Goal: Check status: Check status

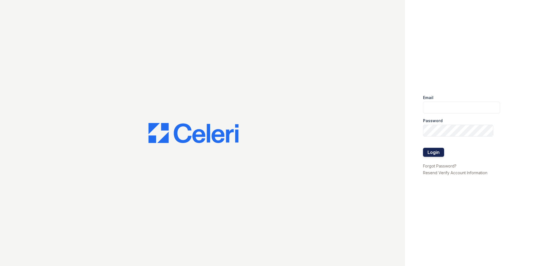
type input "[EMAIL_ADDRESS][DOMAIN_NAME]"
click at [430, 152] on button "Login" at bounding box center [433, 152] width 21 height 9
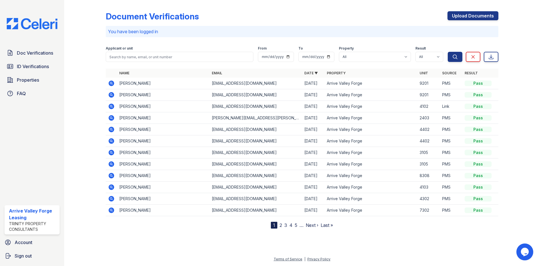
click at [114, 96] on icon at bounding box center [111, 94] width 7 height 7
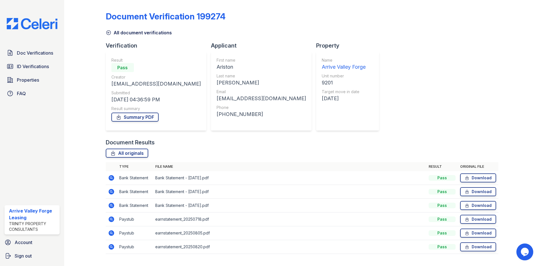
click at [108, 33] on icon at bounding box center [108, 33] width 4 height 4
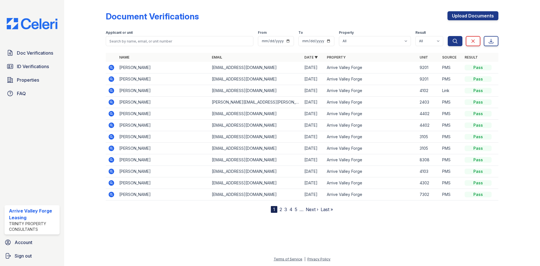
click at [110, 68] on icon at bounding box center [111, 67] width 7 height 7
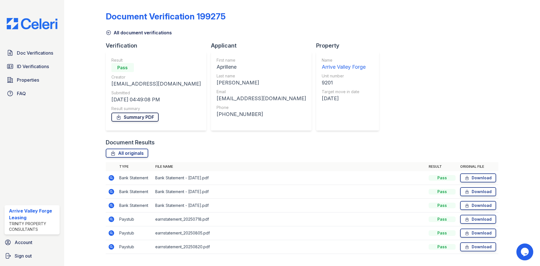
click at [132, 117] on link "Summary PDF" at bounding box center [134, 116] width 47 height 9
click at [107, 34] on icon at bounding box center [109, 33] width 6 height 6
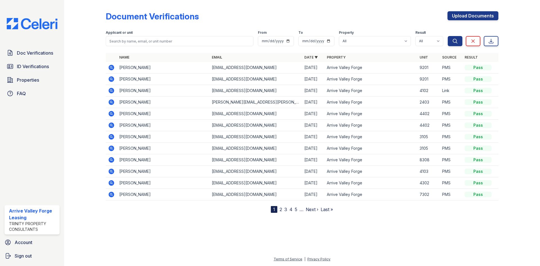
click at [112, 79] on icon at bounding box center [111, 79] width 7 height 7
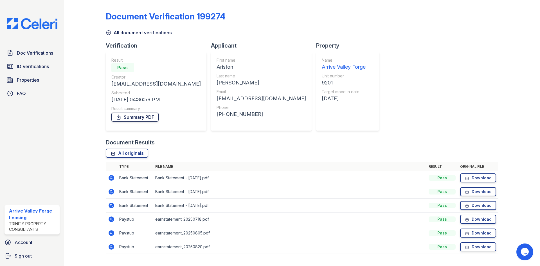
click at [134, 118] on link "Summary PDF" at bounding box center [134, 116] width 47 height 9
click at [108, 34] on icon at bounding box center [109, 33] width 6 height 6
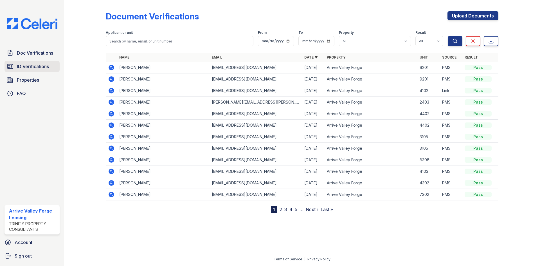
click at [33, 68] on span "ID Verifications" at bounding box center [33, 66] width 32 height 7
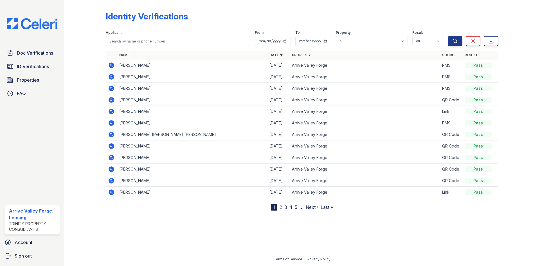
click at [112, 65] on icon at bounding box center [111, 65] width 7 height 7
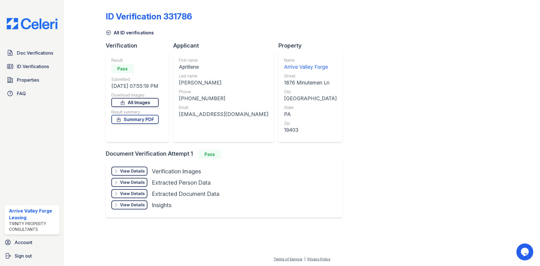
click at [127, 102] on link "All Images" at bounding box center [134, 102] width 47 height 9
click at [130, 119] on link "Summary PDF" at bounding box center [134, 119] width 47 height 9
click at [37, 66] on span "ID Verifications" at bounding box center [33, 66] width 32 height 7
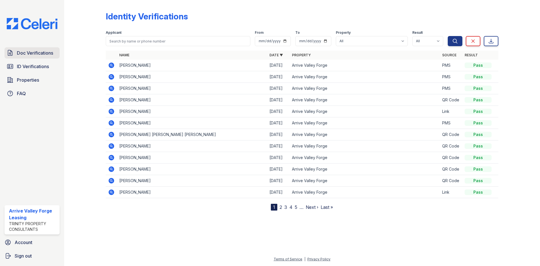
click at [34, 56] on span "Doc Verifications" at bounding box center [35, 52] width 36 height 7
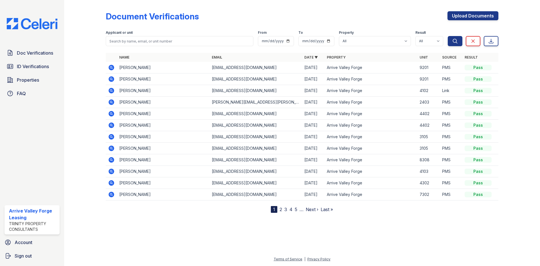
click at [111, 67] on icon at bounding box center [110, 66] width 1 height 1
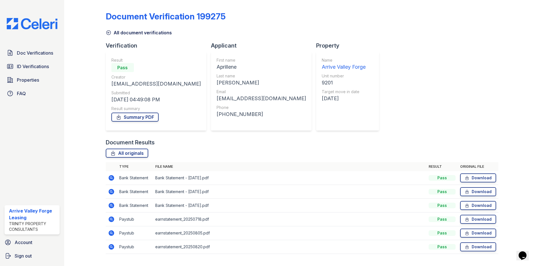
click at [107, 33] on icon at bounding box center [109, 33] width 6 height 6
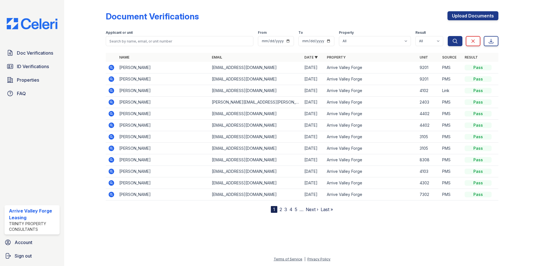
click at [111, 81] on icon at bounding box center [112, 79] width 6 height 6
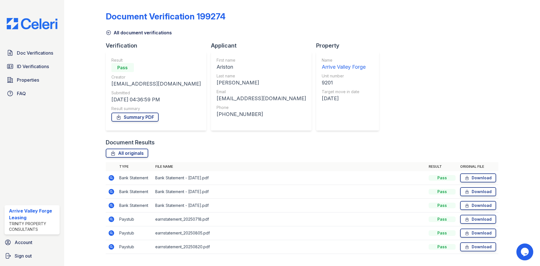
click at [108, 33] on icon at bounding box center [108, 33] width 4 height 4
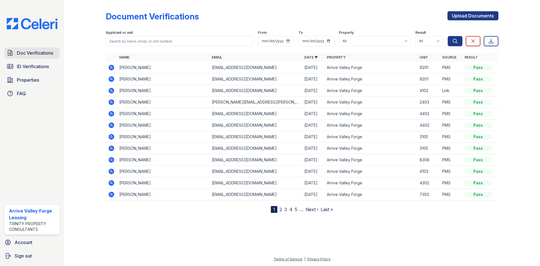
click at [32, 55] on span "Doc Verifications" at bounding box center [35, 52] width 36 height 7
click at [41, 68] on span "ID Verifications" at bounding box center [33, 66] width 32 height 7
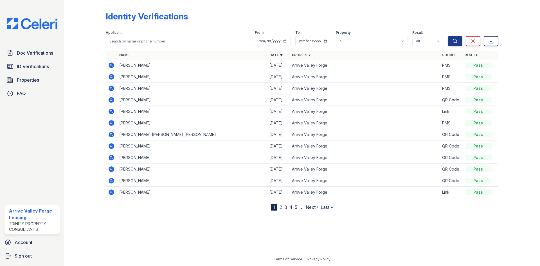
click at [110, 65] on icon at bounding box center [111, 65] width 7 height 7
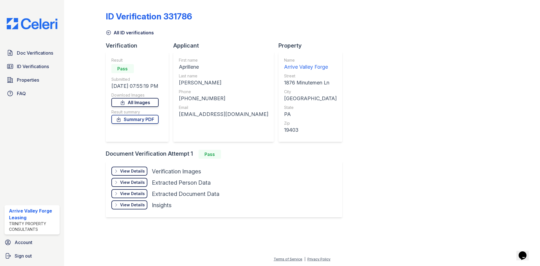
click at [121, 102] on icon at bounding box center [123, 103] width 6 height 6
click at [127, 119] on link "Summary PDF" at bounding box center [134, 119] width 47 height 9
click at [109, 31] on icon at bounding box center [108, 33] width 4 height 4
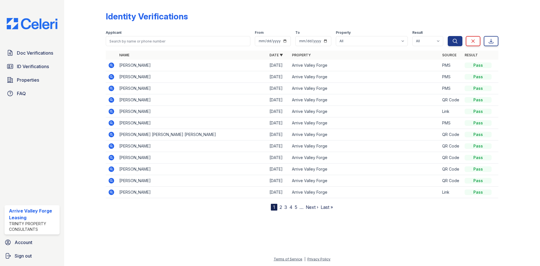
click at [110, 75] on icon at bounding box center [112, 77] width 6 height 6
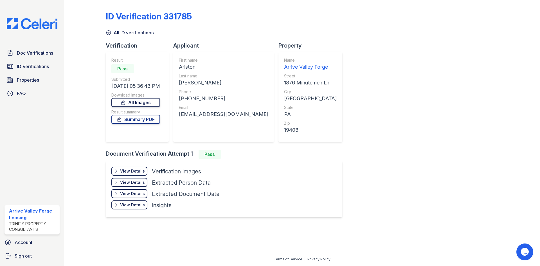
click at [126, 100] on icon at bounding box center [123, 103] width 6 height 6
click at [130, 122] on link "Summary PDF" at bounding box center [135, 119] width 49 height 9
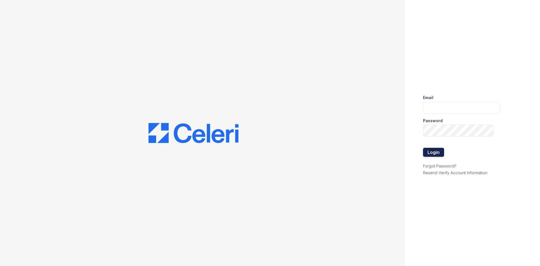
type input "[EMAIL_ADDRESS][DOMAIN_NAME]"
click at [434, 153] on button "Login" at bounding box center [433, 152] width 21 height 9
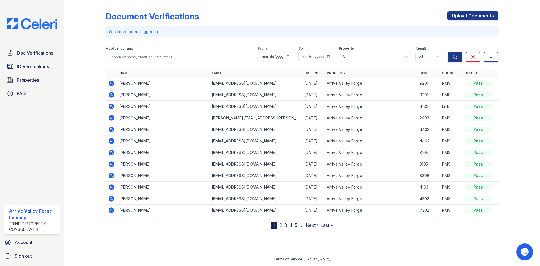
click at [112, 96] on icon at bounding box center [111, 94] width 7 height 7
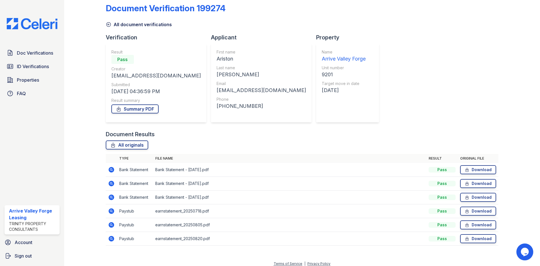
scroll to position [13, 0]
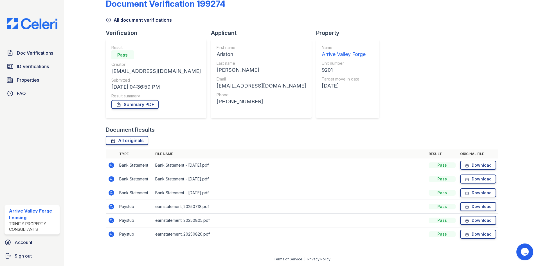
click at [110, 207] on icon at bounding box center [112, 207] width 6 height 6
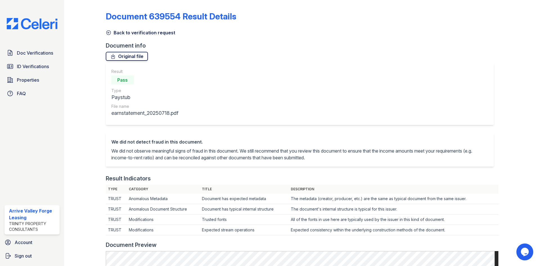
click at [136, 59] on link "Original file" at bounding box center [127, 56] width 42 height 9
